Goal: Navigation & Orientation: Find specific page/section

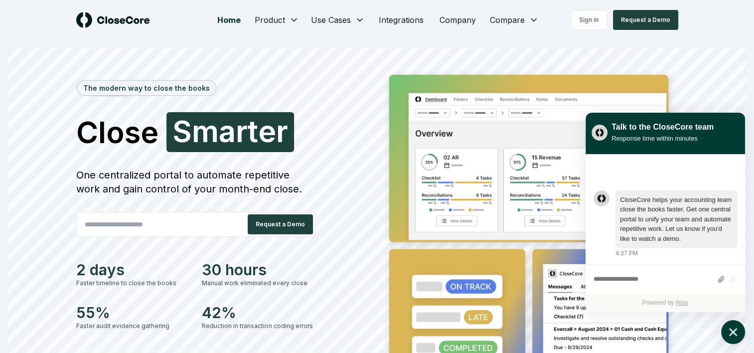
click at [736, 330] on icon "atlas-launcher" at bounding box center [733, 332] width 14 height 14
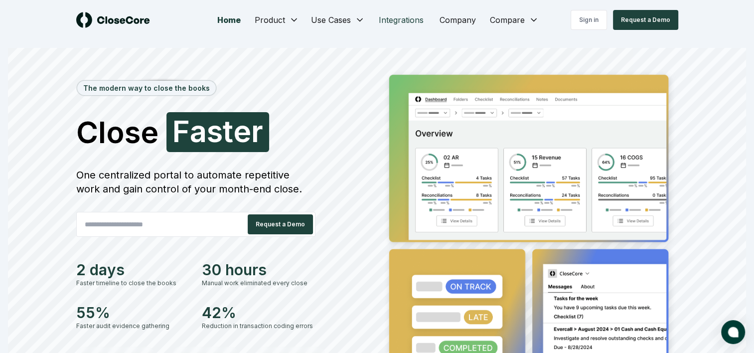
click at [407, 15] on link "Integrations" at bounding box center [401, 20] width 61 height 20
